Goal: Navigation & Orientation: Find specific page/section

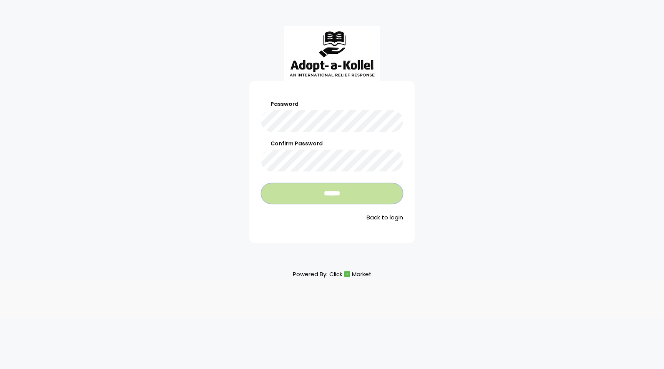
click at [333, 197] on input "******" at bounding box center [332, 193] width 142 height 21
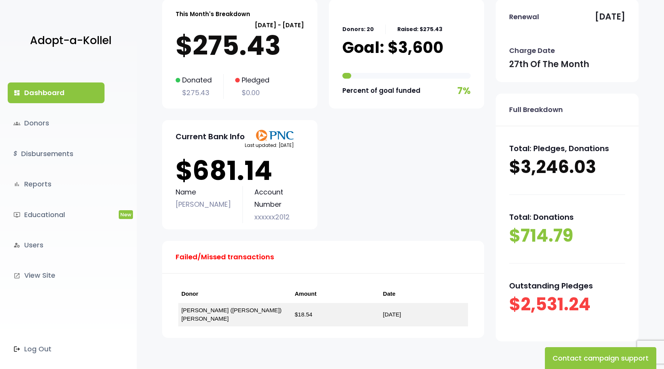
scroll to position [65, 0]
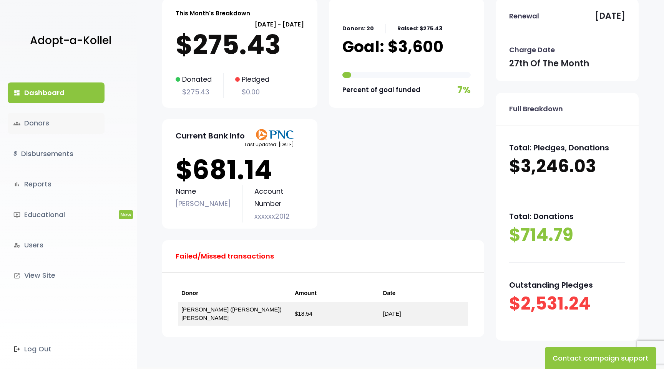
click at [40, 125] on link "groups Donors" at bounding box center [56, 123] width 97 height 21
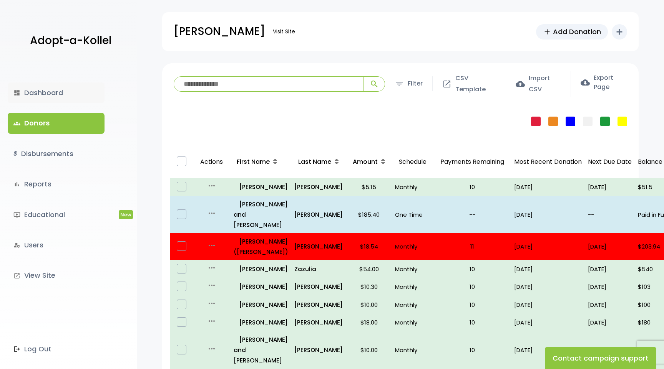
click at [59, 88] on link "dashboard Dashboard" at bounding box center [56, 93] width 97 height 21
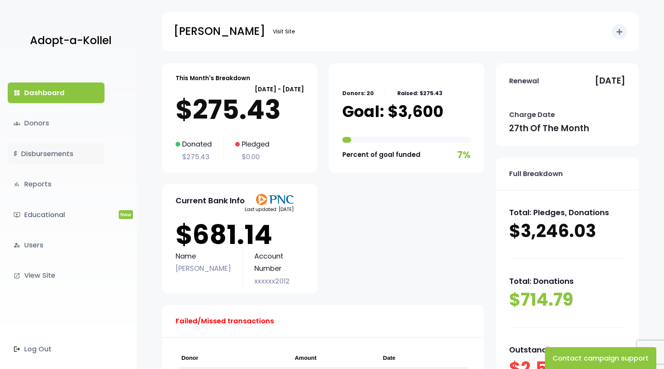
click at [62, 152] on link "$ Disbursements" at bounding box center [56, 154] width 97 height 21
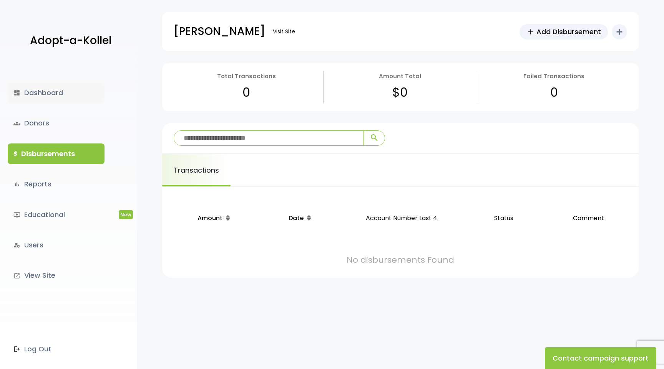
click at [60, 90] on link "dashboard Dashboard" at bounding box center [56, 93] width 97 height 21
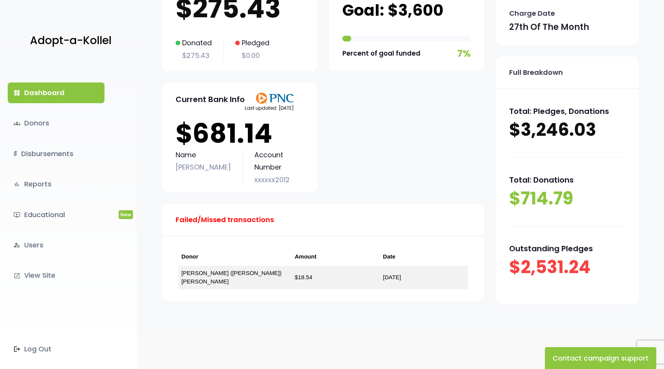
scroll to position [102, 0]
click at [40, 124] on link "groups Donors" at bounding box center [56, 123] width 97 height 21
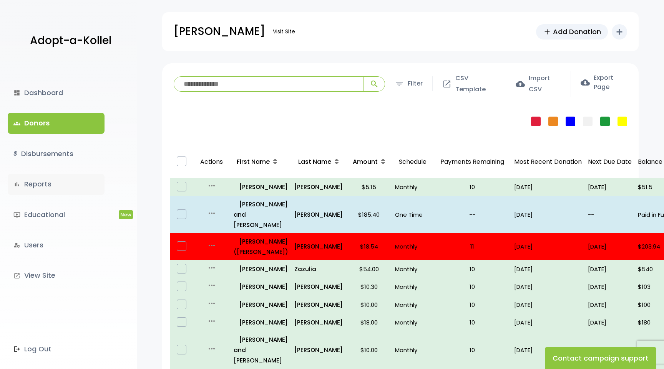
click at [47, 181] on link "bar_chart Reports" at bounding box center [56, 184] width 97 height 21
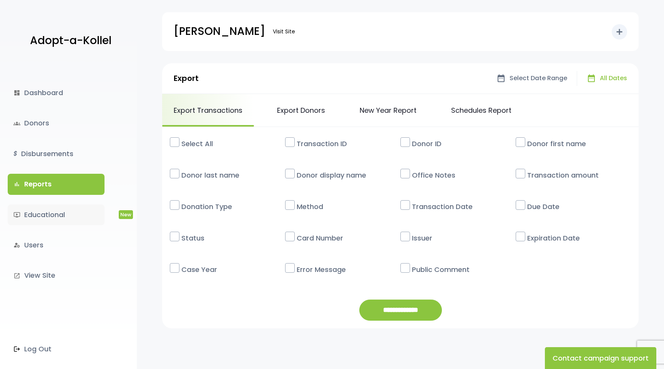
click at [72, 217] on link "ondemand_video Educational New" at bounding box center [56, 215] width 97 height 21
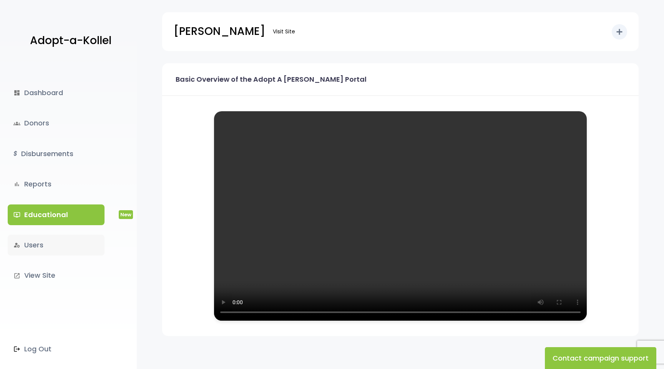
click at [40, 248] on link "manage_accounts Users" at bounding box center [56, 245] width 97 height 21
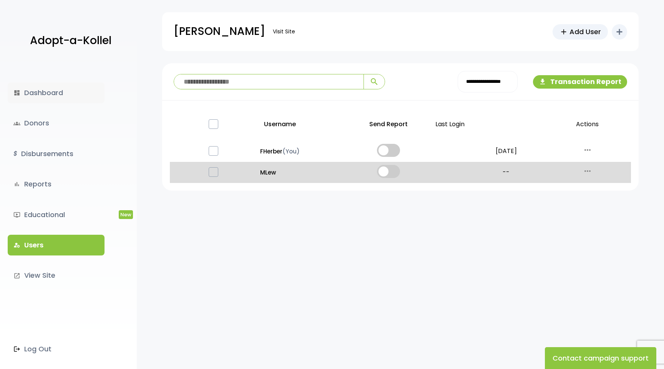
click at [46, 96] on link "dashboard Dashboard" at bounding box center [56, 93] width 97 height 21
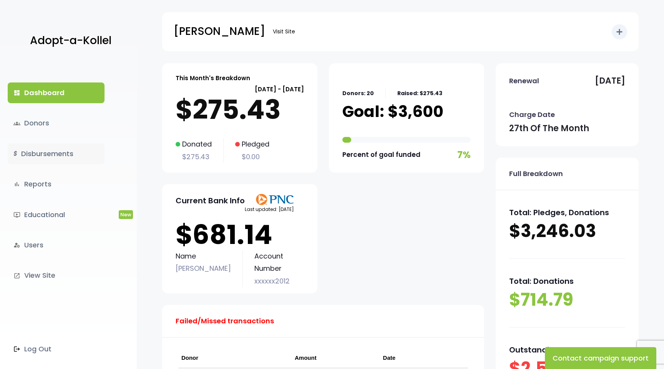
click at [46, 155] on link "$ Disbursements" at bounding box center [56, 154] width 97 height 21
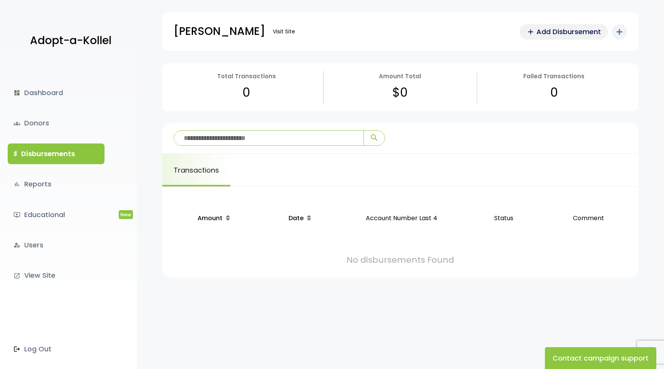
click at [568, 39] on link "add Add Disbursement" at bounding box center [563, 31] width 88 height 15
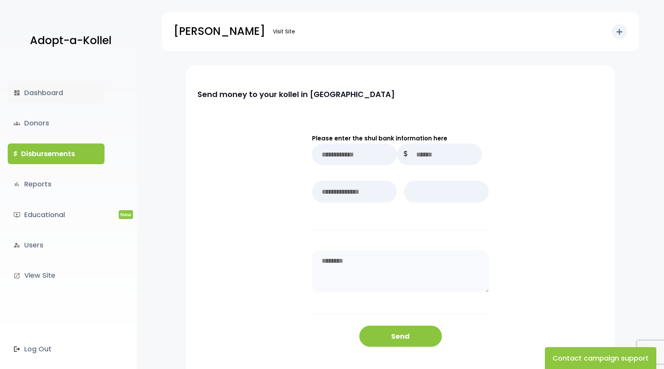
click at [55, 95] on link "dashboard Dashboard" at bounding box center [56, 93] width 97 height 21
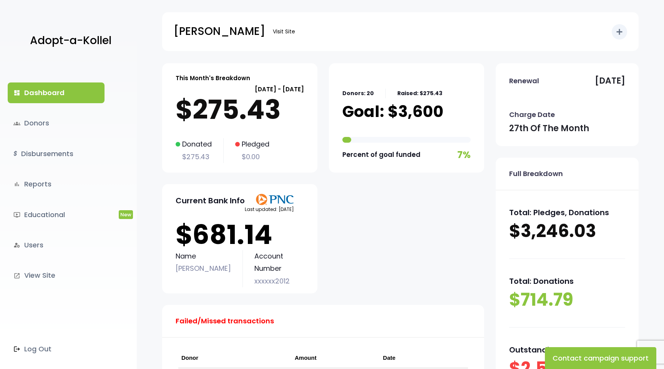
click at [242, 89] on p "[DATE] - [DATE]" at bounding box center [239, 89] width 128 height 10
click at [207, 85] on p "[DATE] - [DATE]" at bounding box center [239, 89] width 128 height 10
click at [188, 121] on p "$275.43" at bounding box center [239, 109] width 128 height 31
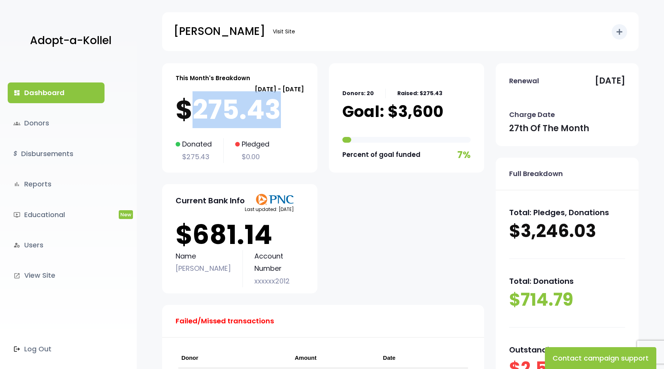
click at [188, 121] on p "$275.43" at bounding box center [239, 109] width 128 height 31
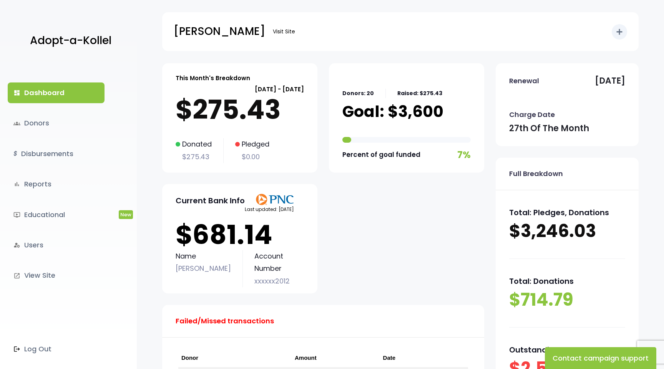
click at [212, 131] on div "This Month's Breakdown [DATE] - [DATE] $275.43 Donated $275.43 Pledged $0.00" at bounding box center [239, 117] width 155 height 109
click at [196, 159] on p "$275.43" at bounding box center [193, 157] width 36 height 12
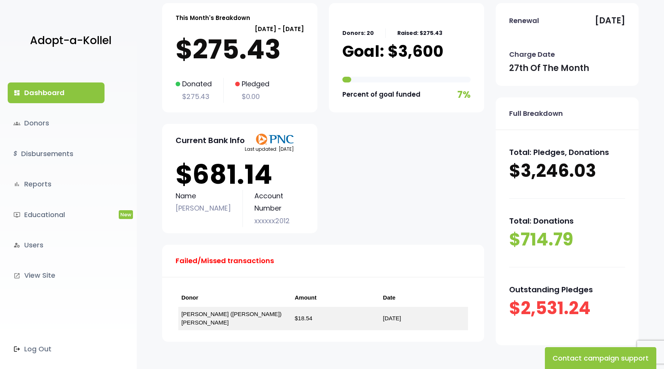
scroll to position [58, 0]
